Goal: Task Accomplishment & Management: Use online tool/utility

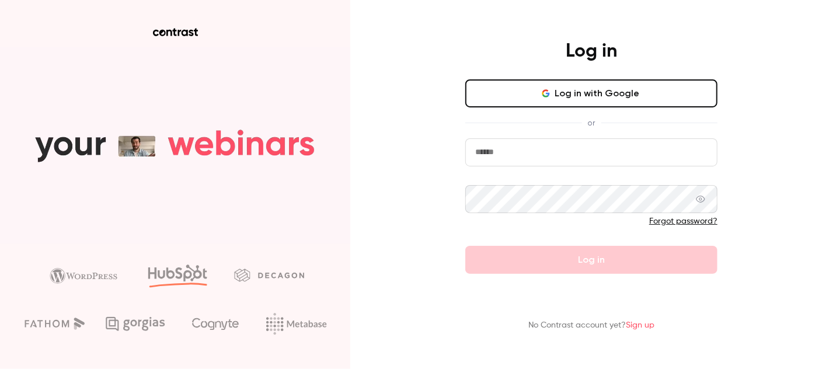
click at [521, 134] on div "Log in with Google or Forgot password? Log in" at bounding box center [591, 176] width 252 height 194
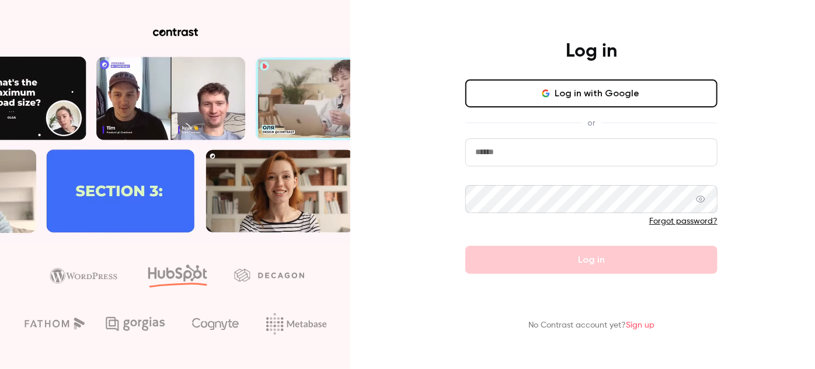
click at [521, 142] on input "email" at bounding box center [591, 152] width 252 height 28
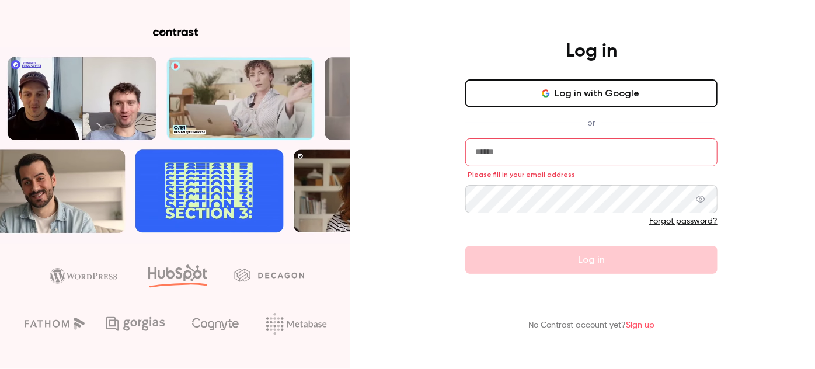
type input "**********"
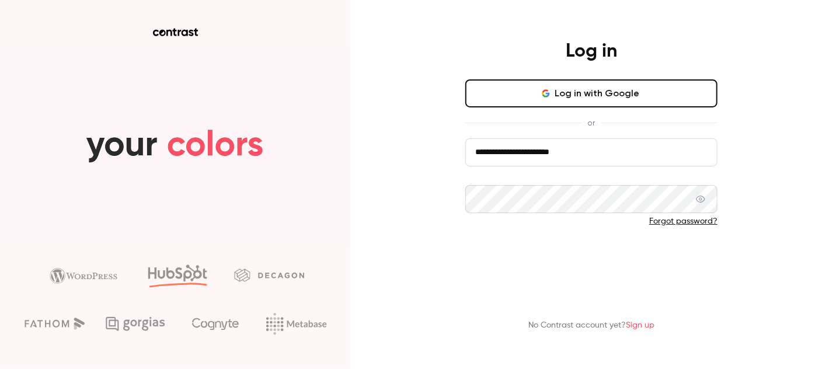
click at [600, 267] on button "Log in" at bounding box center [591, 260] width 252 height 28
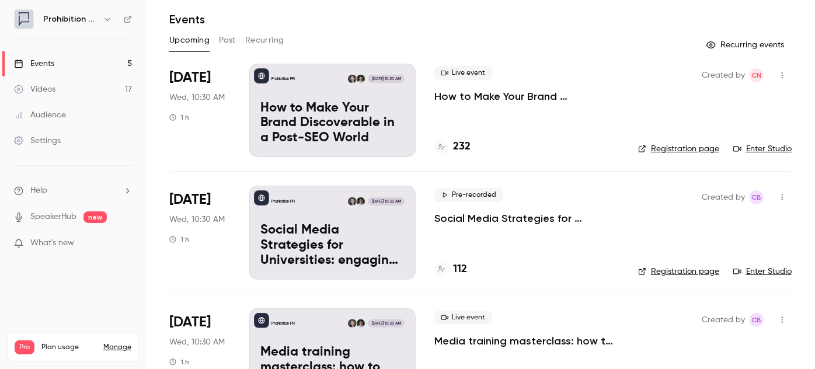
scroll to position [53, 0]
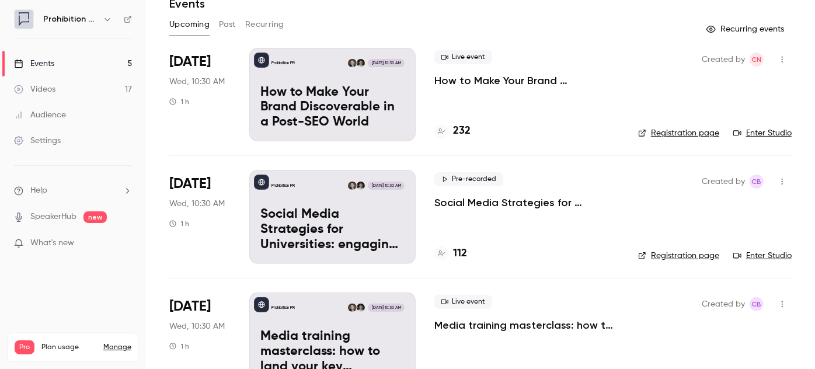
click at [454, 79] on p "How to Make Your Brand Discoverable in a Post-SEO World" at bounding box center [526, 81] width 185 height 14
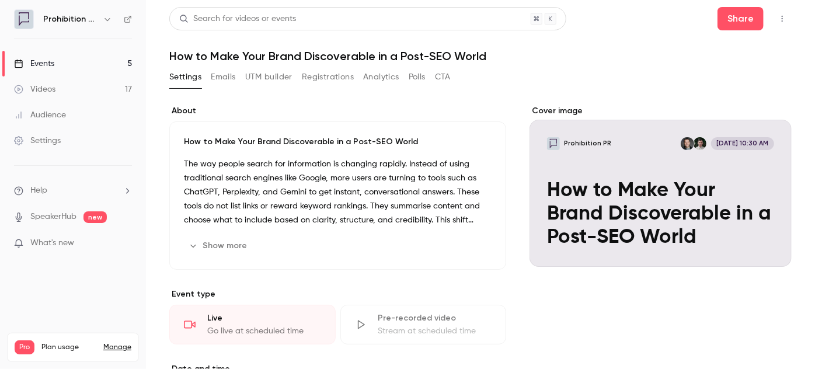
click at [265, 77] on button "UTM builder" at bounding box center [268, 77] width 47 height 19
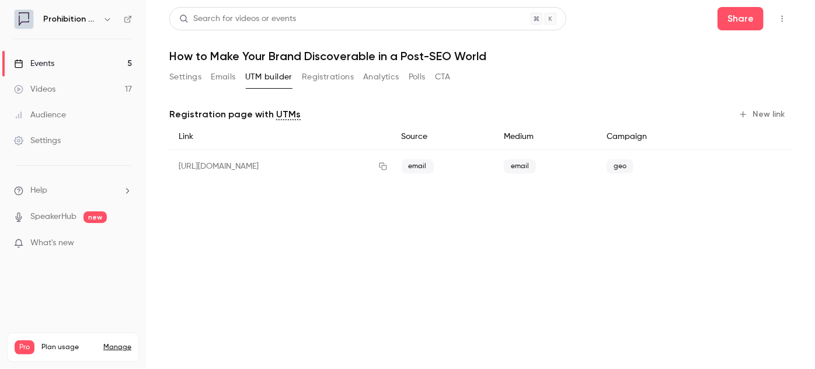
click at [218, 79] on button "Emails" at bounding box center [223, 77] width 25 height 19
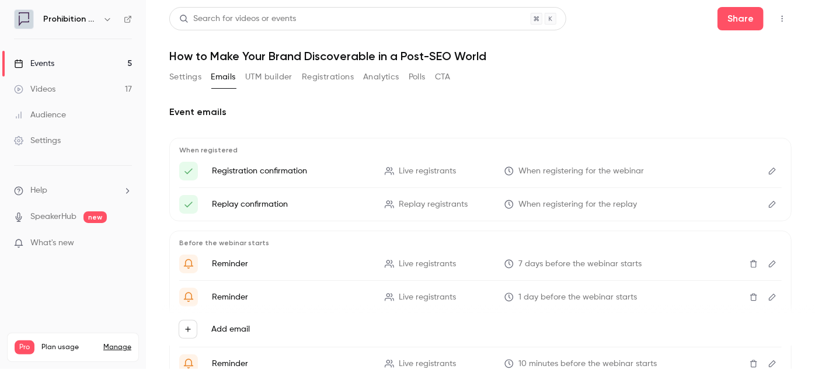
click at [319, 72] on button "Registrations" at bounding box center [328, 77] width 52 height 19
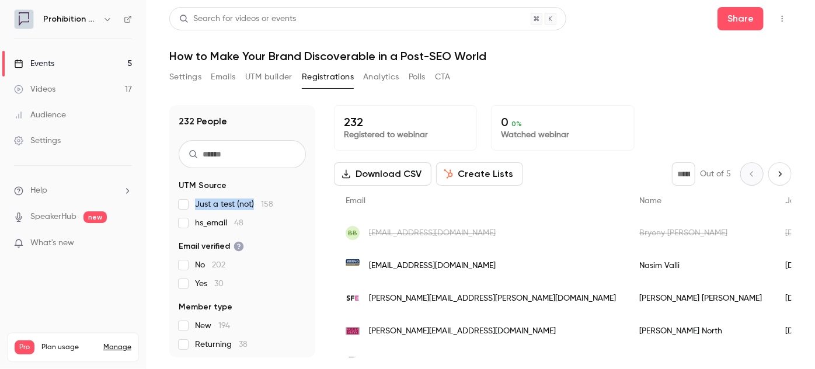
drag, startPoint x: 259, startPoint y: 203, endPoint x: 189, endPoint y: 213, distance: 70.9
click at [189, 213] on div "Just a test (not) 158 hs_email 48" at bounding box center [242, 214] width 127 height 30
drag, startPoint x: 117, startPoint y: 345, endPoint x: 136, endPoint y: 344, distance: 18.7
click at [136, 344] on div "Pro Plan usage Manage Videos 17 / 150 Monthly registrants 500 / 250" at bounding box center [73, 347] width 132 height 29
drag, startPoint x: 98, startPoint y: 337, endPoint x: 121, endPoint y: 337, distance: 23.4
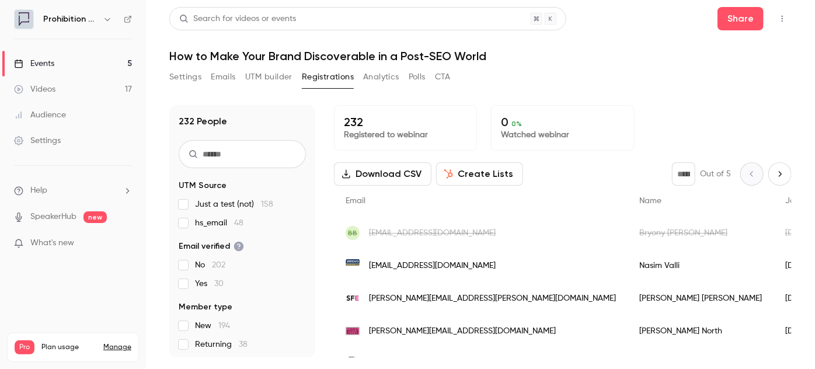
drag, startPoint x: 174, startPoint y: 183, endPoint x: 204, endPoint y: 182, distance: 29.8
click at [204, 182] on div "232 People UTM Source Just a test (not) 158 hs_email 48 Email verified No 202 Y…" at bounding box center [242, 231] width 146 height 252
drag, startPoint x: 197, startPoint y: 203, endPoint x: 257, endPoint y: 192, distance: 61.6
click at [257, 192] on fieldset "UTM Source Just a test (not) 158 hs_email 48" at bounding box center [242, 204] width 127 height 49
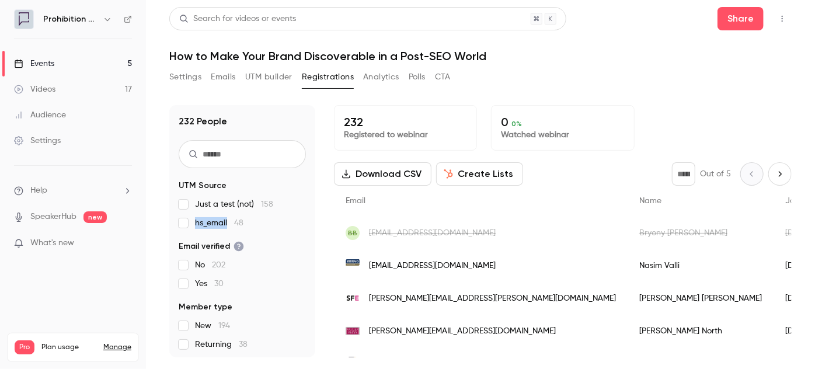
drag, startPoint x: 194, startPoint y: 224, endPoint x: 229, endPoint y: 221, distance: 35.2
click at [229, 221] on label "hs_email 48" at bounding box center [242, 223] width 127 height 12
click at [465, 176] on button "Create Lists" at bounding box center [479, 173] width 87 height 23
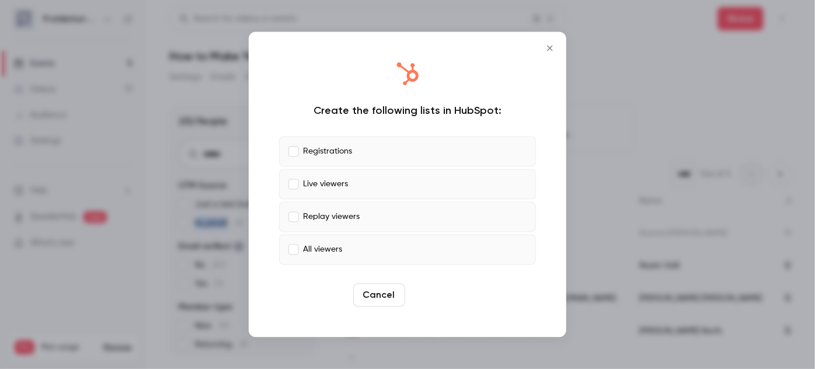
click at [437, 298] on button "Create" at bounding box center [436, 295] width 53 height 23
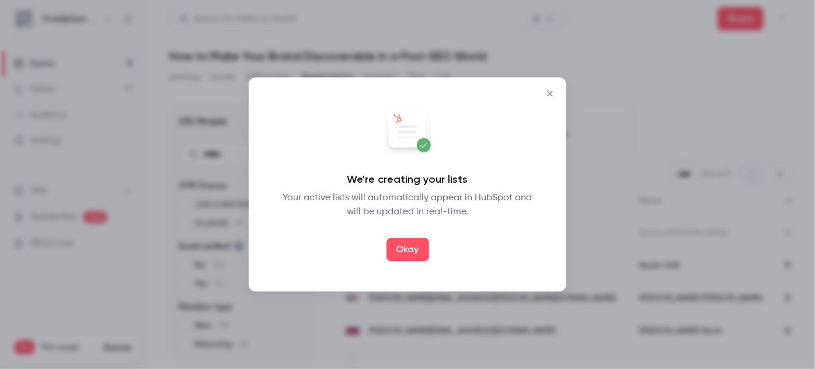
click at [386, 260] on div "Okay" at bounding box center [407, 249] width 257 height 23
click at [403, 247] on button "Okay" at bounding box center [408, 249] width 43 height 23
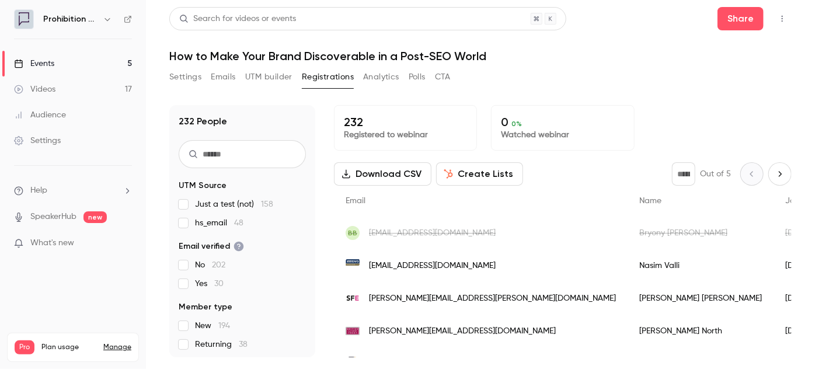
click at [47, 58] on div "Events" at bounding box center [34, 64] width 40 height 12
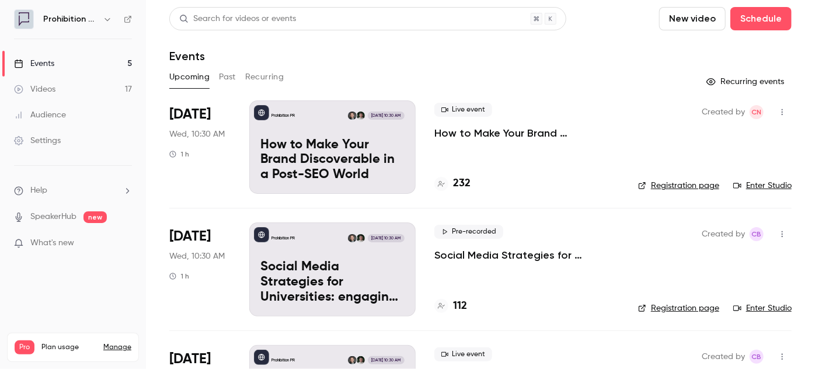
click at [230, 72] on button "Past" at bounding box center [227, 77] width 17 height 19
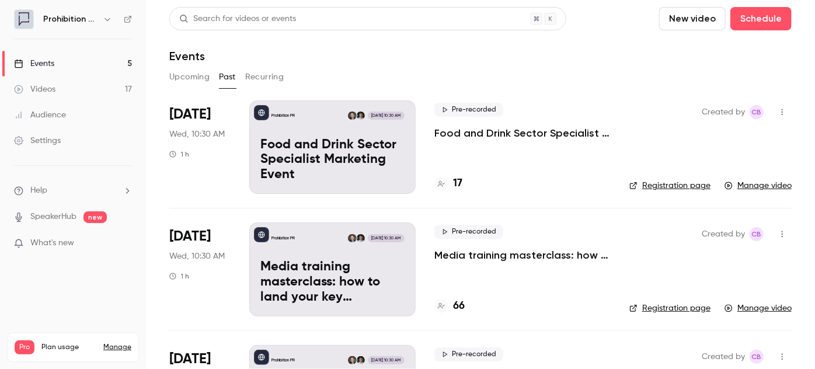
click at [273, 82] on button "Recurring" at bounding box center [264, 77] width 39 height 19
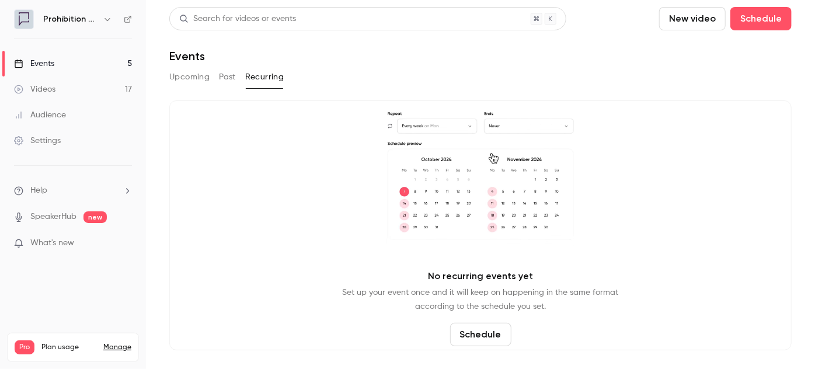
click at [191, 79] on button "Upcoming" at bounding box center [189, 77] width 40 height 19
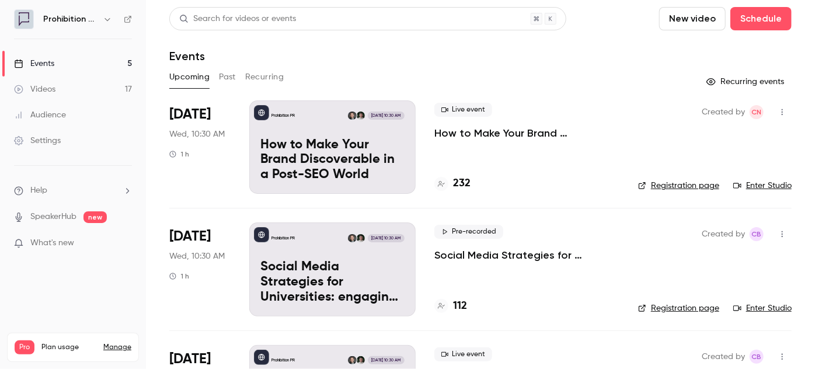
click at [534, 130] on p "How to Make Your Brand Discoverable in a Post-SEO World" at bounding box center [526, 133] width 185 height 14
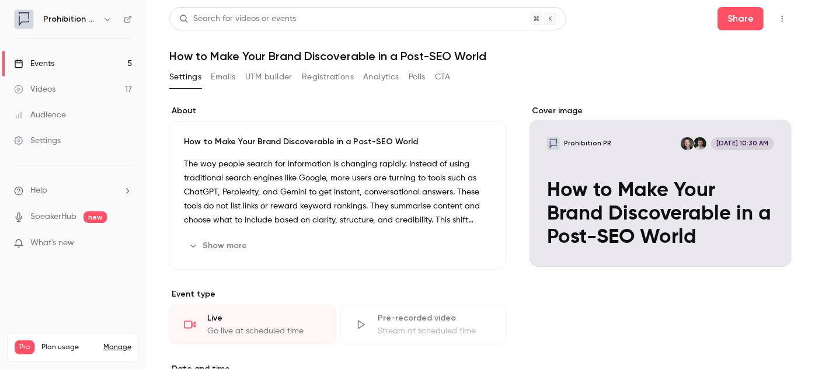
click at [273, 77] on button "UTM builder" at bounding box center [268, 77] width 47 height 19
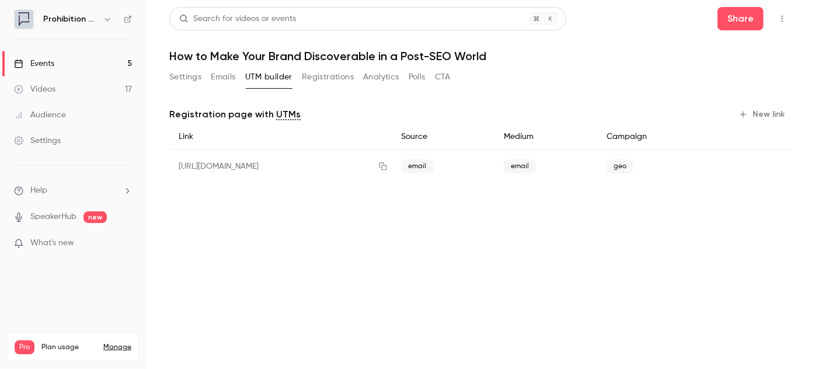
click at [324, 79] on button "Registrations" at bounding box center [328, 77] width 52 height 19
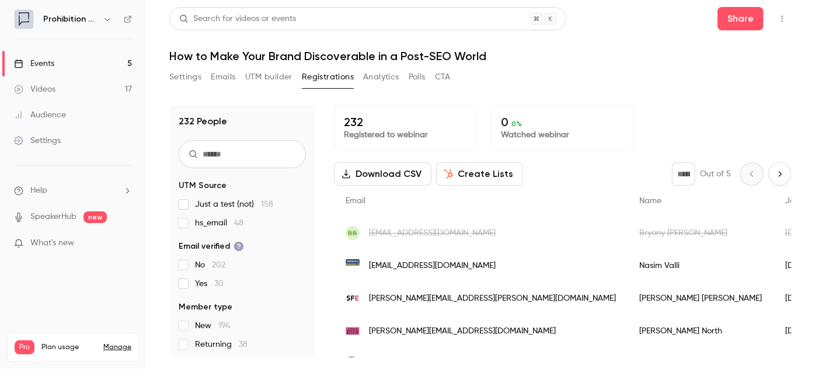
click at [481, 178] on button "Create Lists" at bounding box center [479, 173] width 87 height 23
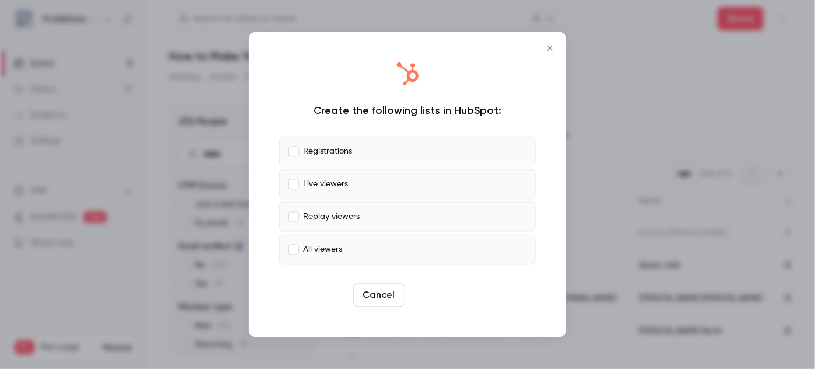
click at [447, 306] on button "Create" at bounding box center [436, 295] width 53 height 23
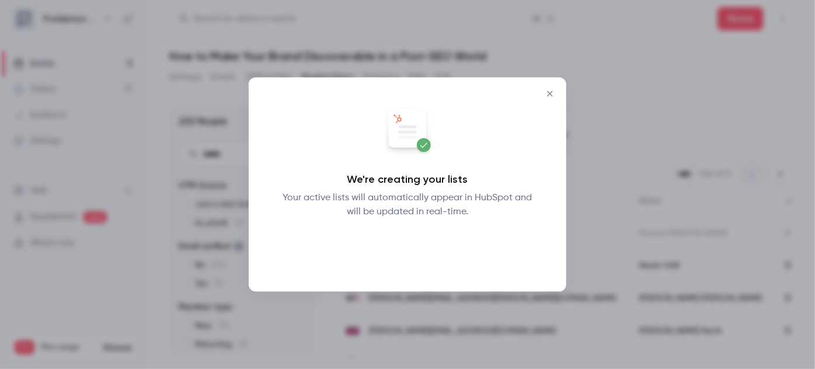
click at [417, 247] on button "Okay" at bounding box center [408, 249] width 43 height 23
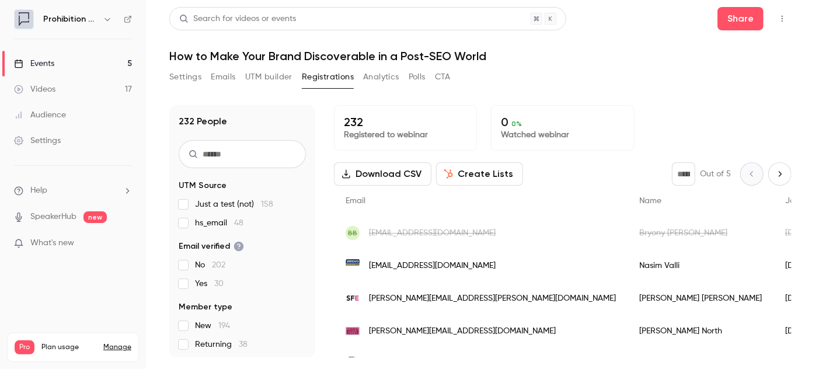
click at [455, 178] on button "Create Lists" at bounding box center [479, 173] width 87 height 23
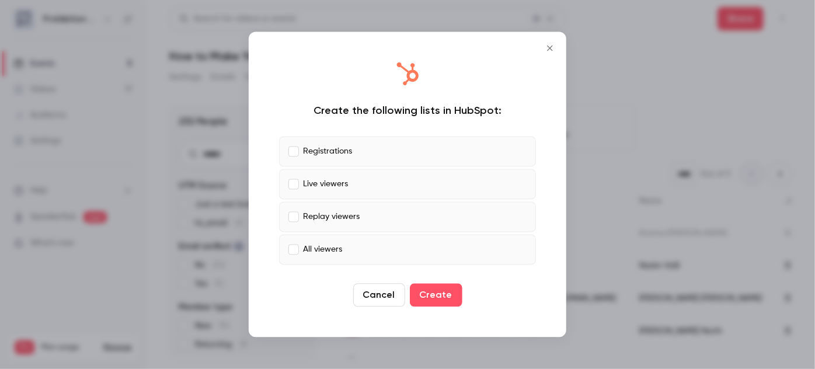
click at [382, 302] on button "Cancel" at bounding box center [379, 295] width 52 height 23
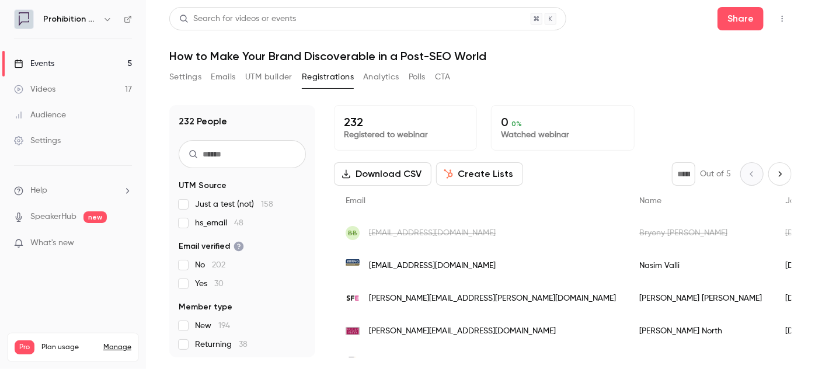
click at [20, 68] on div "Events" at bounding box center [34, 64] width 40 height 12
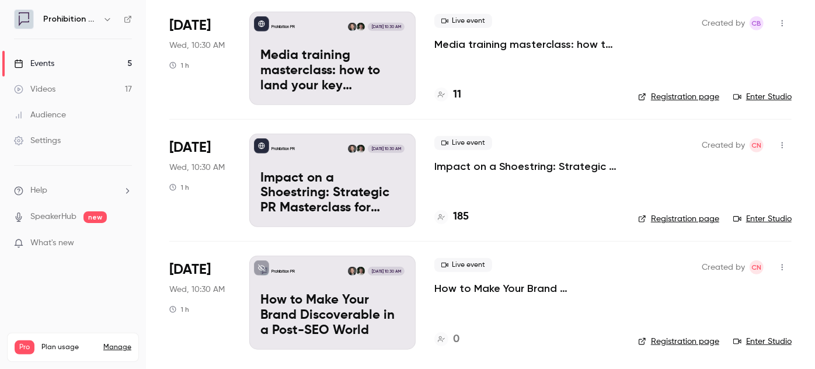
scroll to position [334, 0]
click at [74, 112] on link "Audience" at bounding box center [73, 115] width 146 height 26
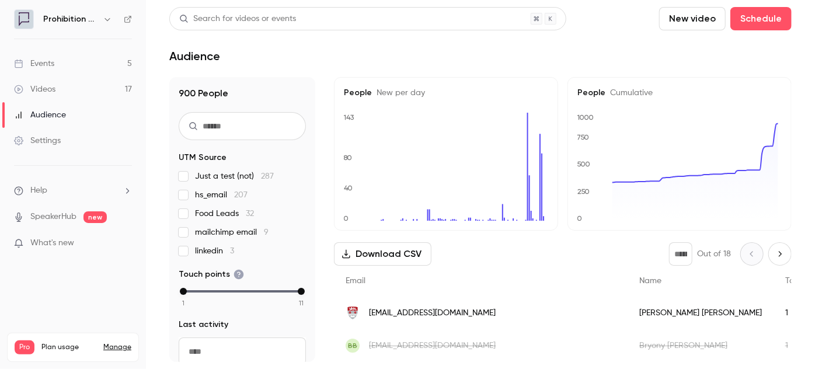
click at [563, 32] on header "Search for videos or events New video Schedule Audience" at bounding box center [480, 35] width 622 height 56
drag, startPoint x: 179, startPoint y: 96, endPoint x: 249, endPoint y: 92, distance: 70.2
click at [249, 92] on h1 "900 People" at bounding box center [242, 93] width 127 height 14
click at [39, 55] on link "Events 5" at bounding box center [73, 64] width 146 height 26
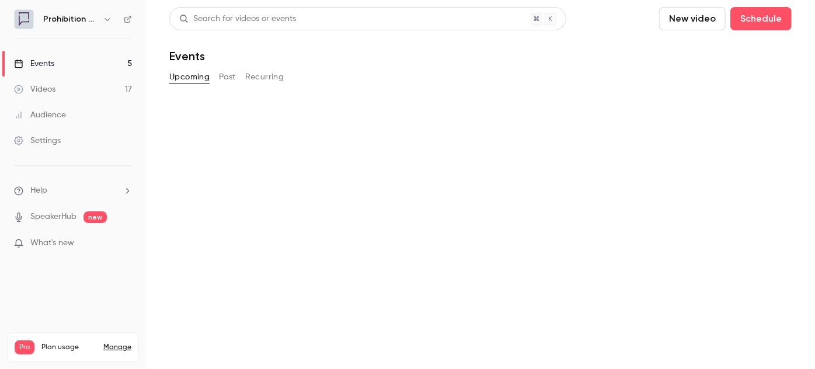
click at [39, 57] on link "Events 5" at bounding box center [73, 64] width 146 height 26
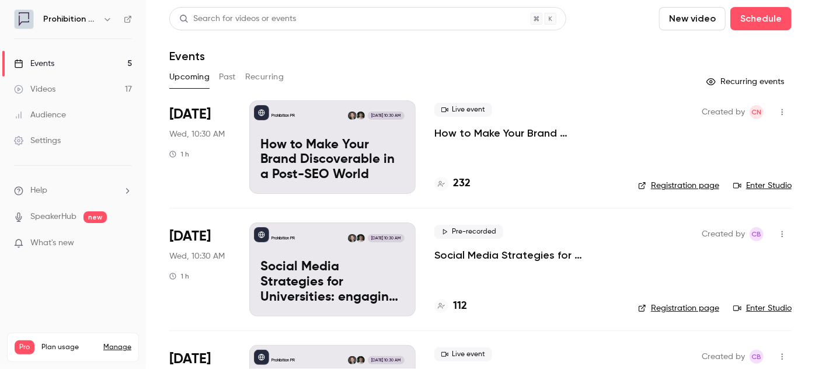
click at [55, 109] on div "Audience" at bounding box center [40, 115] width 52 height 12
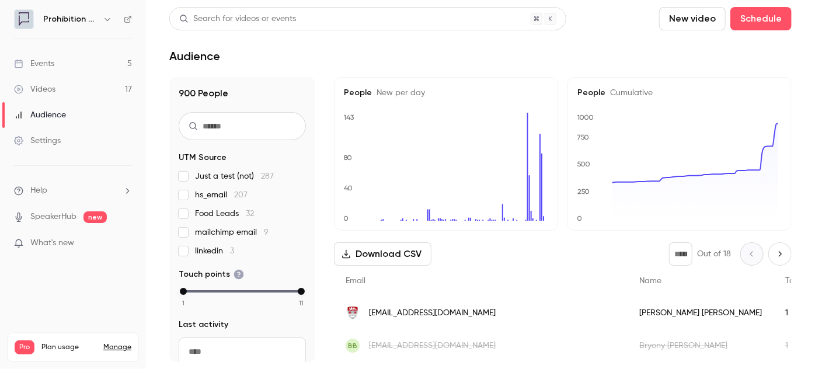
click at [410, 255] on button "Download CSV" at bounding box center [383, 253] width 98 height 23
